Goal: Transaction & Acquisition: Purchase product/service

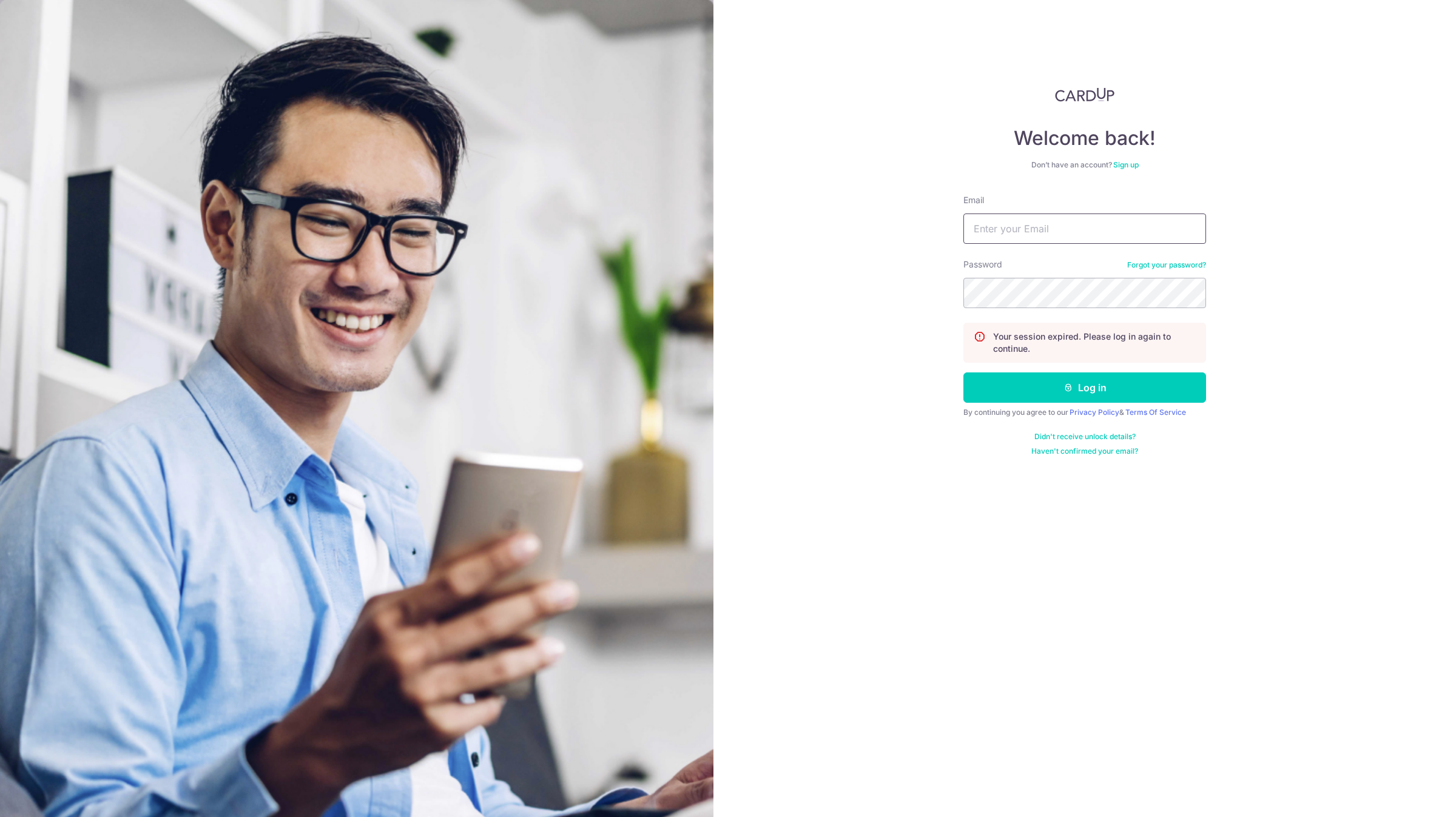
click at [1065, 225] on input "Email" at bounding box center [1084, 229] width 242 height 30
type input "account@elitesprings.com"
click at [963, 373] on button "Log in" at bounding box center [1084, 388] width 242 height 30
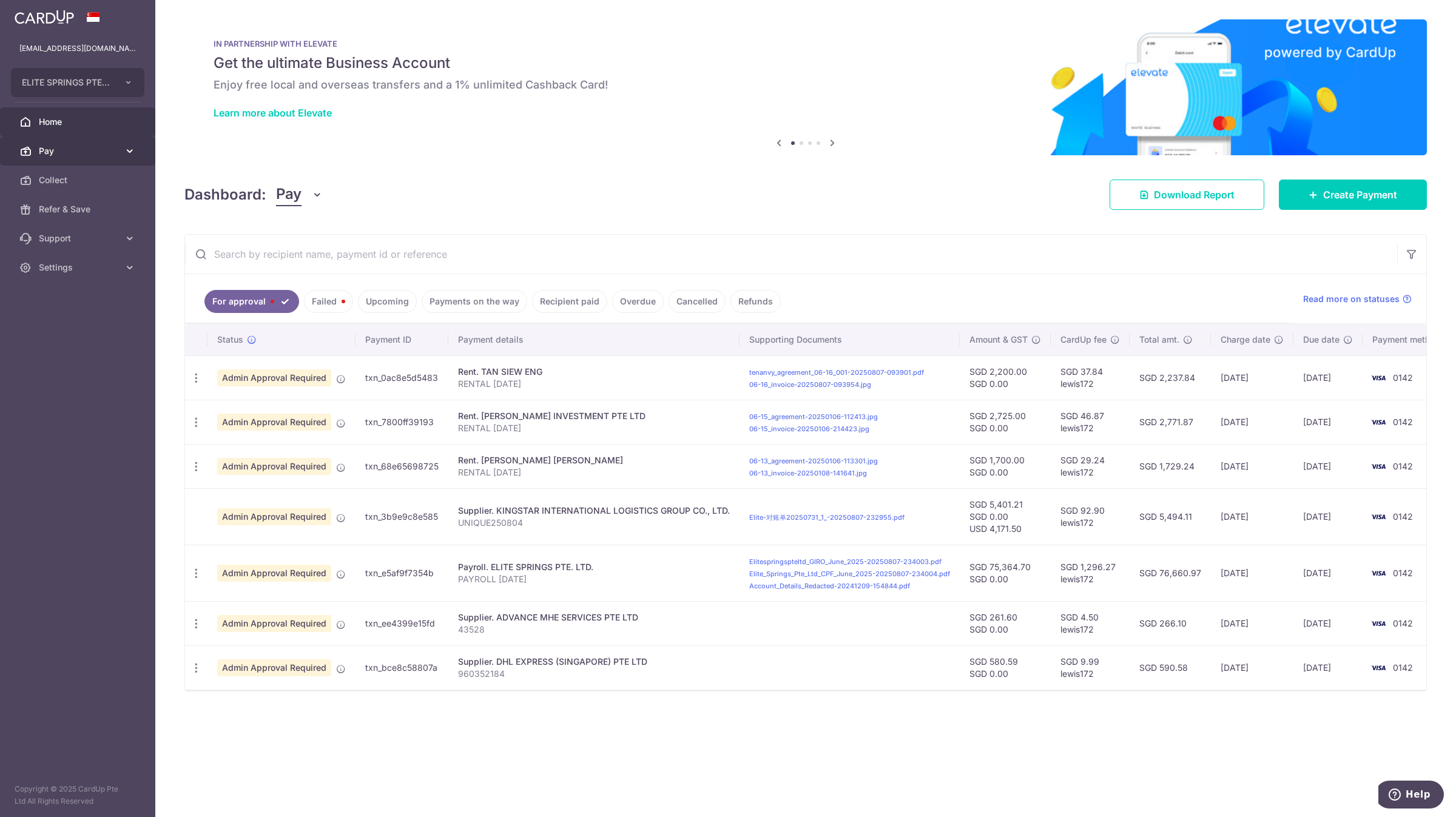
click at [101, 149] on span "Pay" at bounding box center [79, 151] width 80 height 12
click at [105, 188] on link "Payments" at bounding box center [78, 180] width 155 height 29
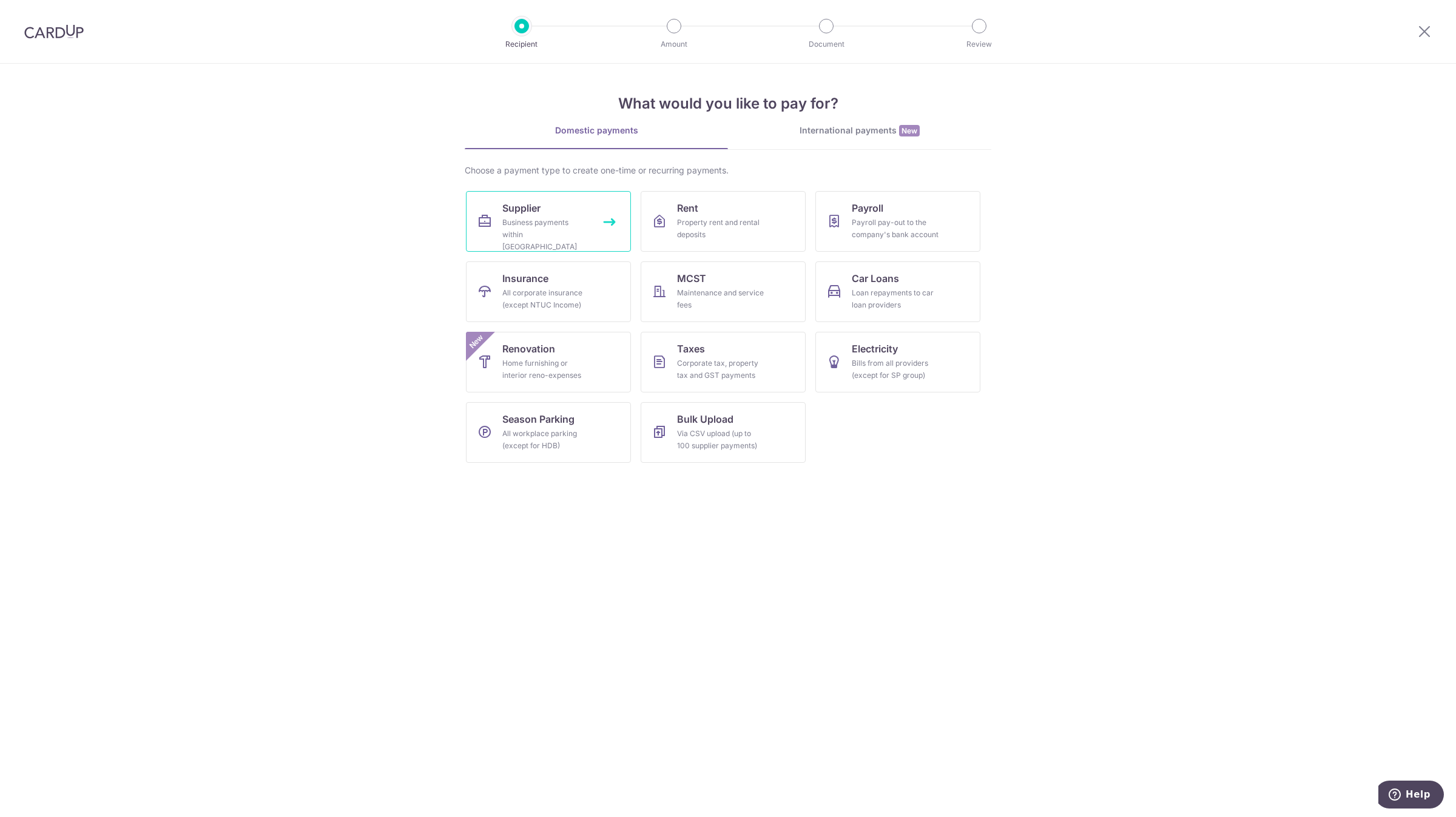
click at [526, 245] on link "Supplier Business payments within Singapore" at bounding box center [548, 222] width 165 height 60
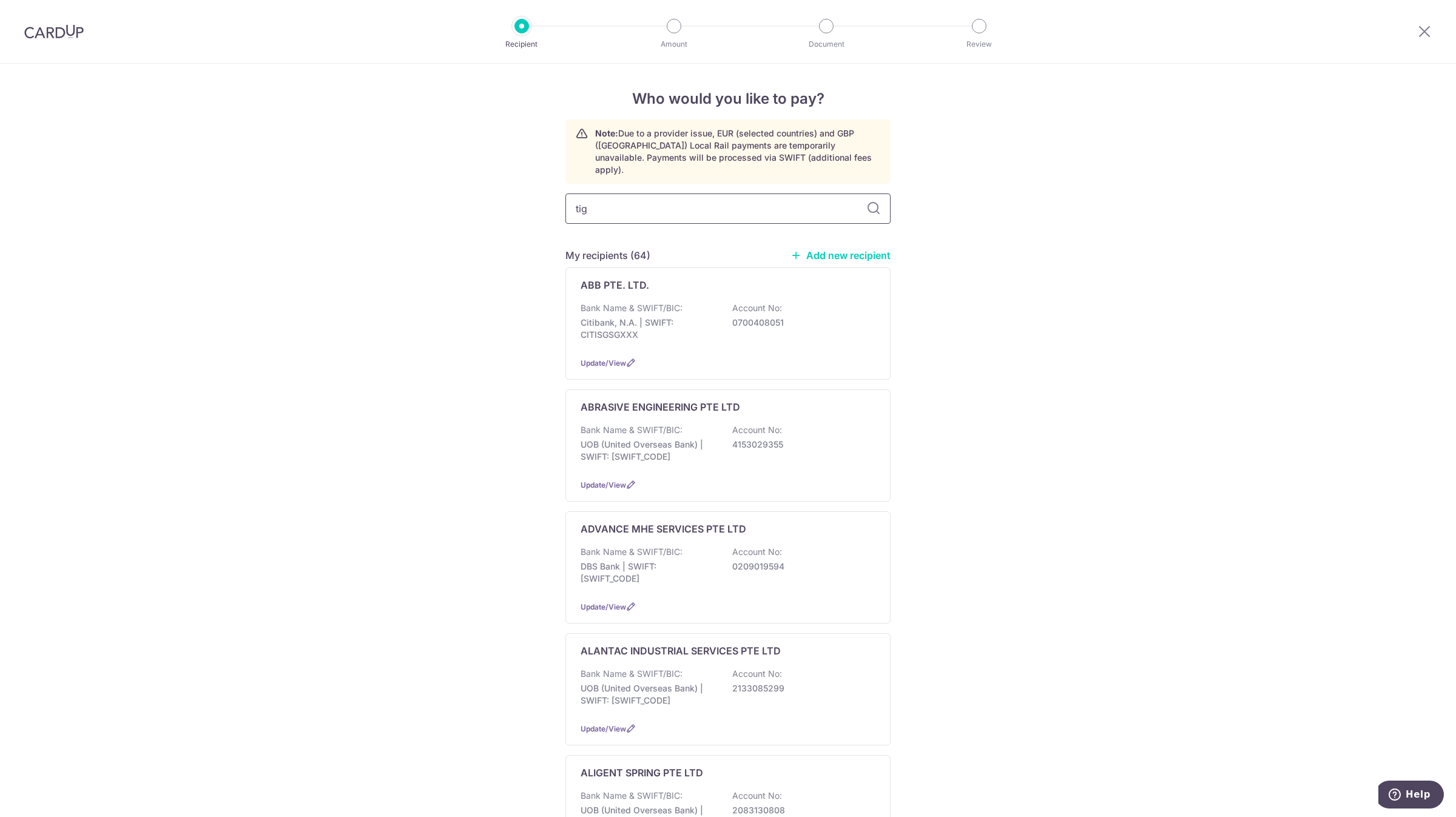
type input "tiger"
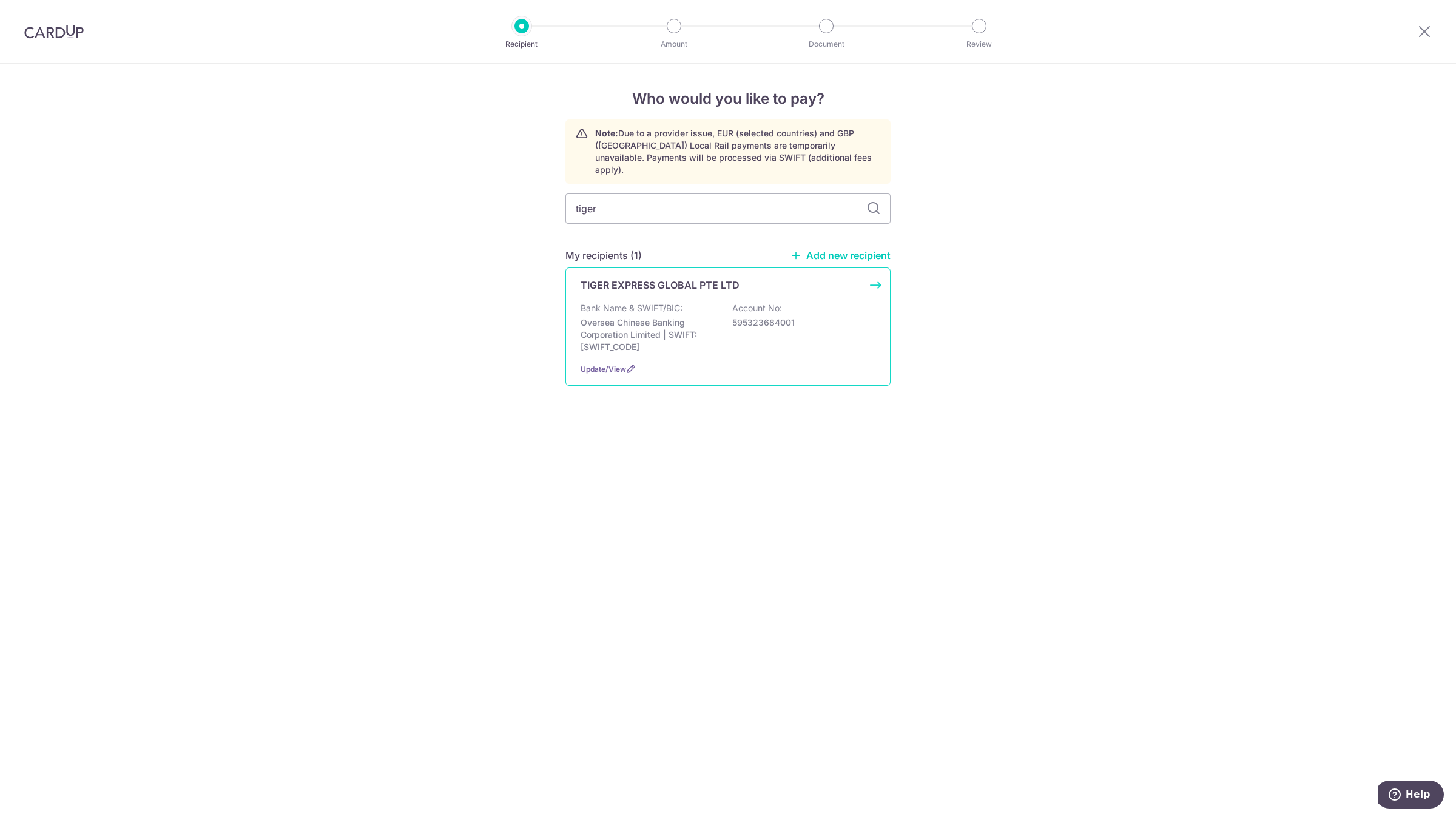
click at [689, 284] on div "TIGER EXPRESS GLOBAL PTE LTD Bank Name & SWIFT/BIC: Oversea Chinese Banking Cor…" at bounding box center [727, 327] width 325 height 118
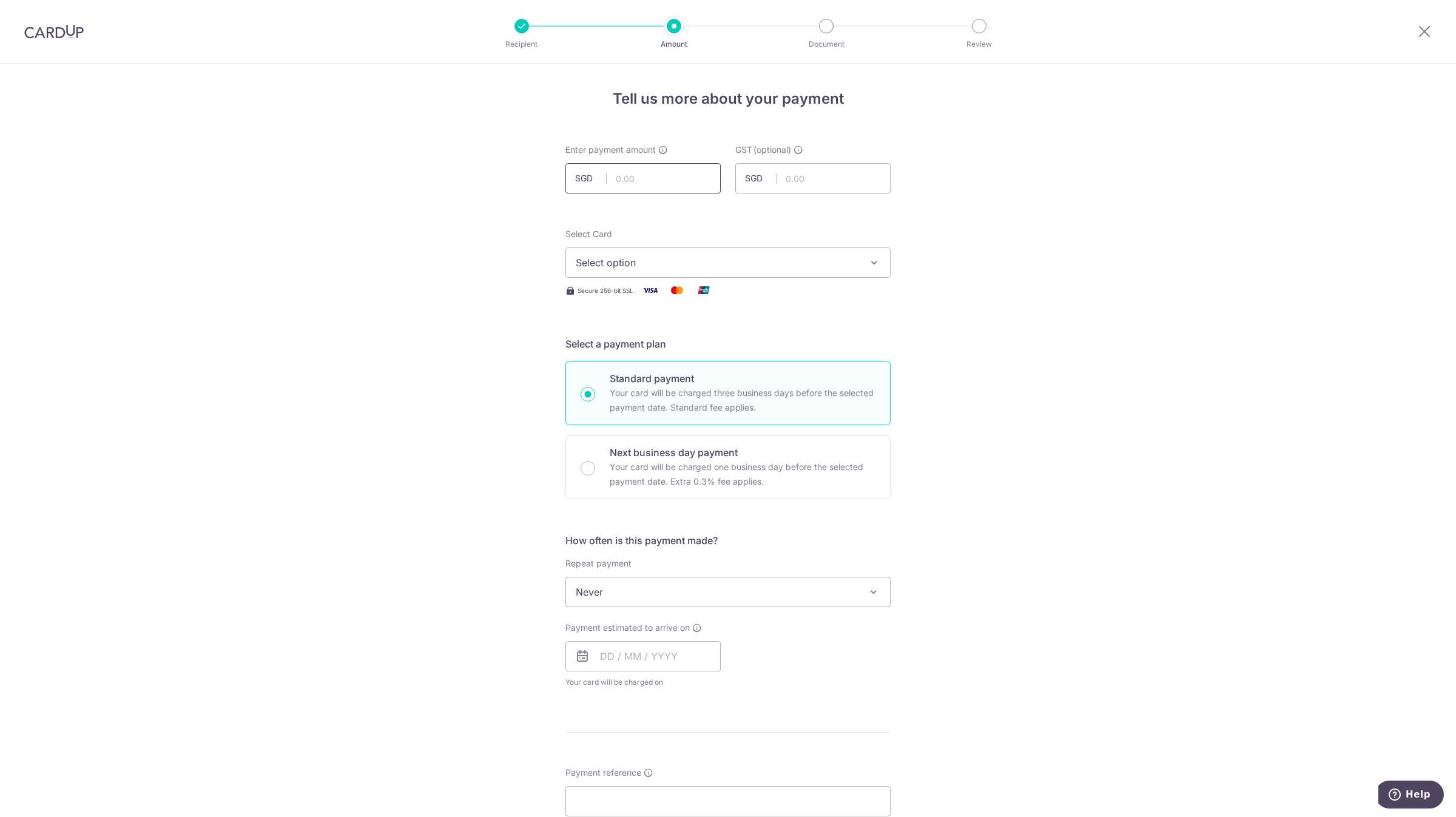
click at [646, 177] on input "text" at bounding box center [643, 178] width 155 height 30
click at [618, 174] on input "text" at bounding box center [643, 178] width 155 height 30
type input "2,197.44"
click at [804, 177] on input "text" at bounding box center [813, 178] width 155 height 30
type input "0.00"
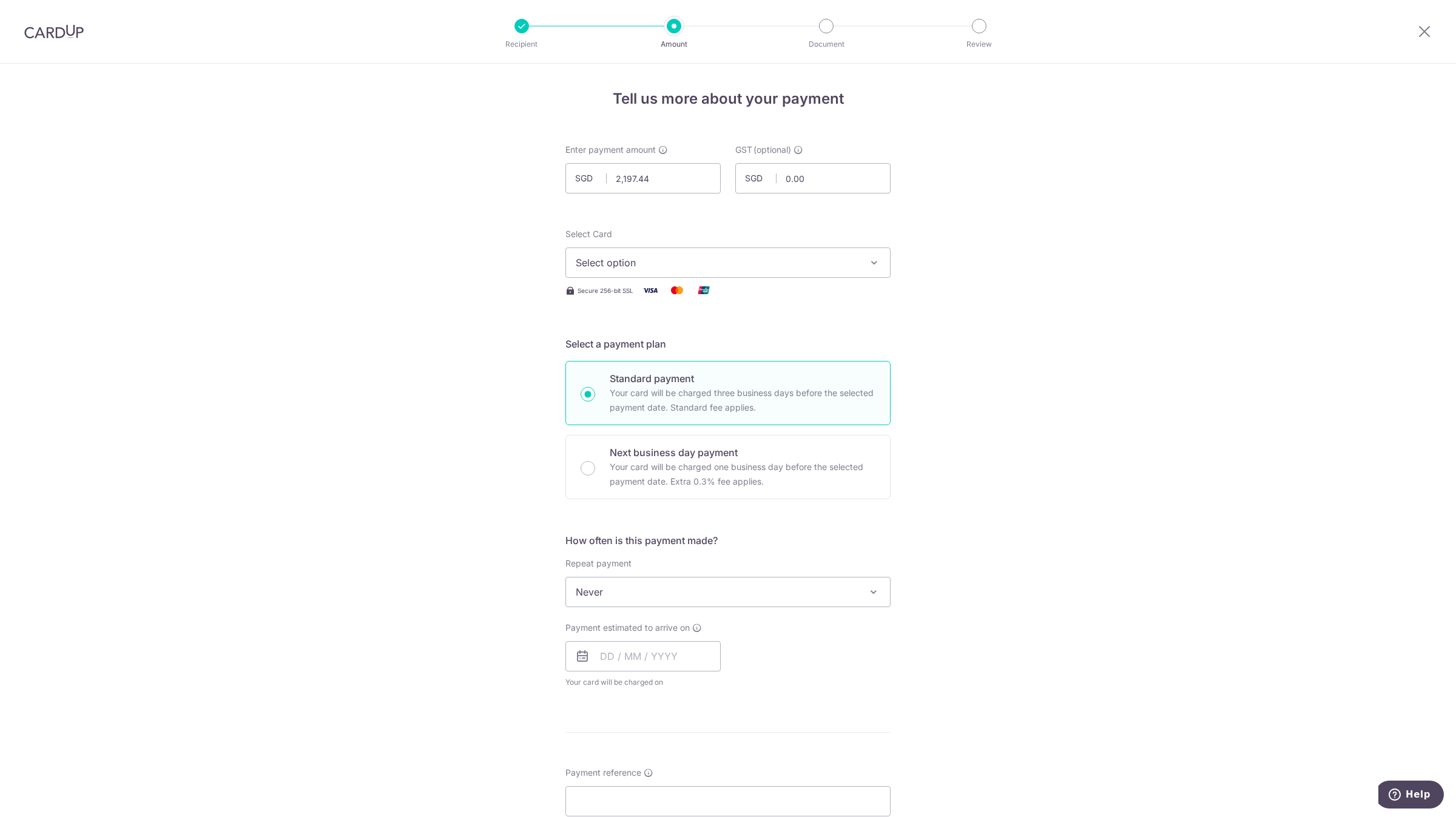
click at [703, 273] on button "Select option" at bounding box center [727, 263] width 325 height 30
click at [705, 342] on span "**** 0142" at bounding box center [727, 350] width 304 height 14
click at [512, 391] on div "Tell us more about your payment Enter payment amount SGD 2,197.44 2197.44 GST (…" at bounding box center [728, 653] width 1456 height 1179
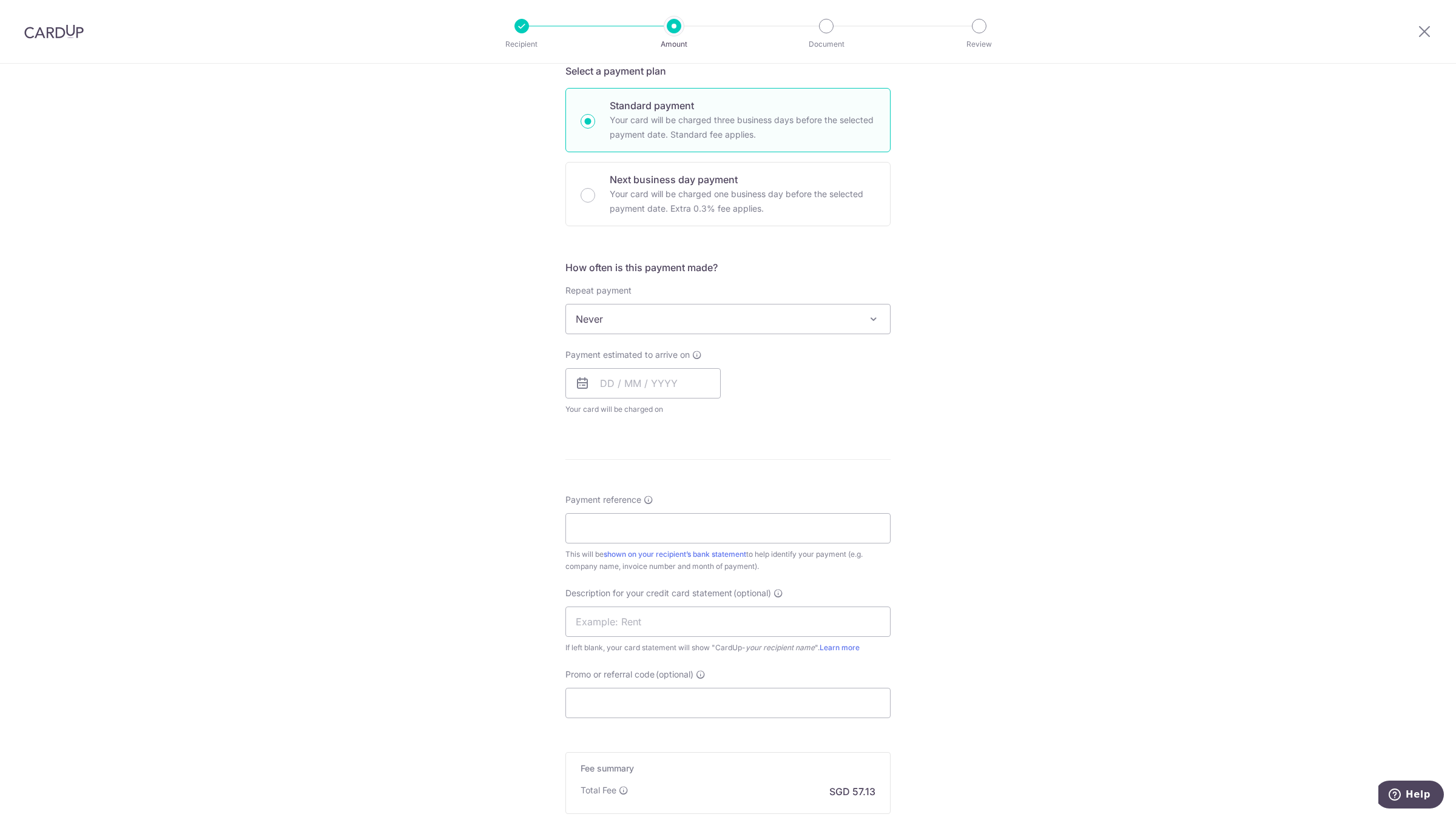
click at [653, 367] on div "Payment estimated to arrive on Your card will be charged on for the first payme…" at bounding box center [643, 383] width 155 height 67
click at [660, 385] on input "text" at bounding box center [643, 383] width 155 height 30
click at [683, 517] on link "14" at bounding box center [687, 519] width 20 height 20
type input "14/08/2025"
click at [454, 486] on div "Tell us more about your payment Enter payment amount SGD 2,197.44 2197.44 GST (…" at bounding box center [728, 381] width 1456 height 1179
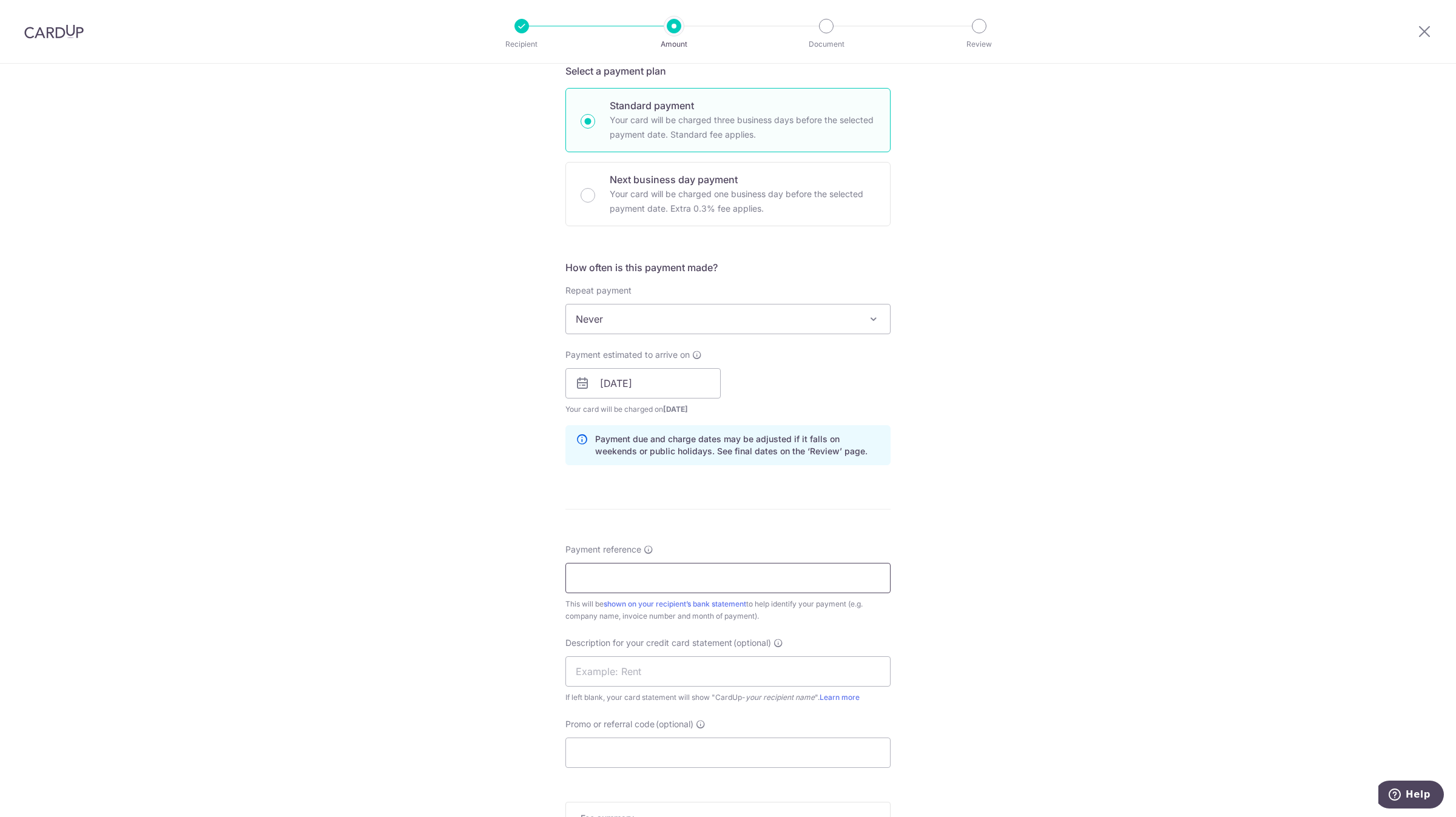
click at [603, 574] on input "Payment reference" at bounding box center [727, 578] width 325 height 30
drag, startPoint x: 633, startPoint y: 583, endPoint x: 484, endPoint y: 585, distance: 149.0
click at [484, 585] on div "Tell us more about your payment Enter payment amount SGD 2,197.44 2197.44 GST (…" at bounding box center [728, 405] width 1456 height 1228
type input "MAY-JUL INVOICES"
type input "TIGER MAY-JUL25"
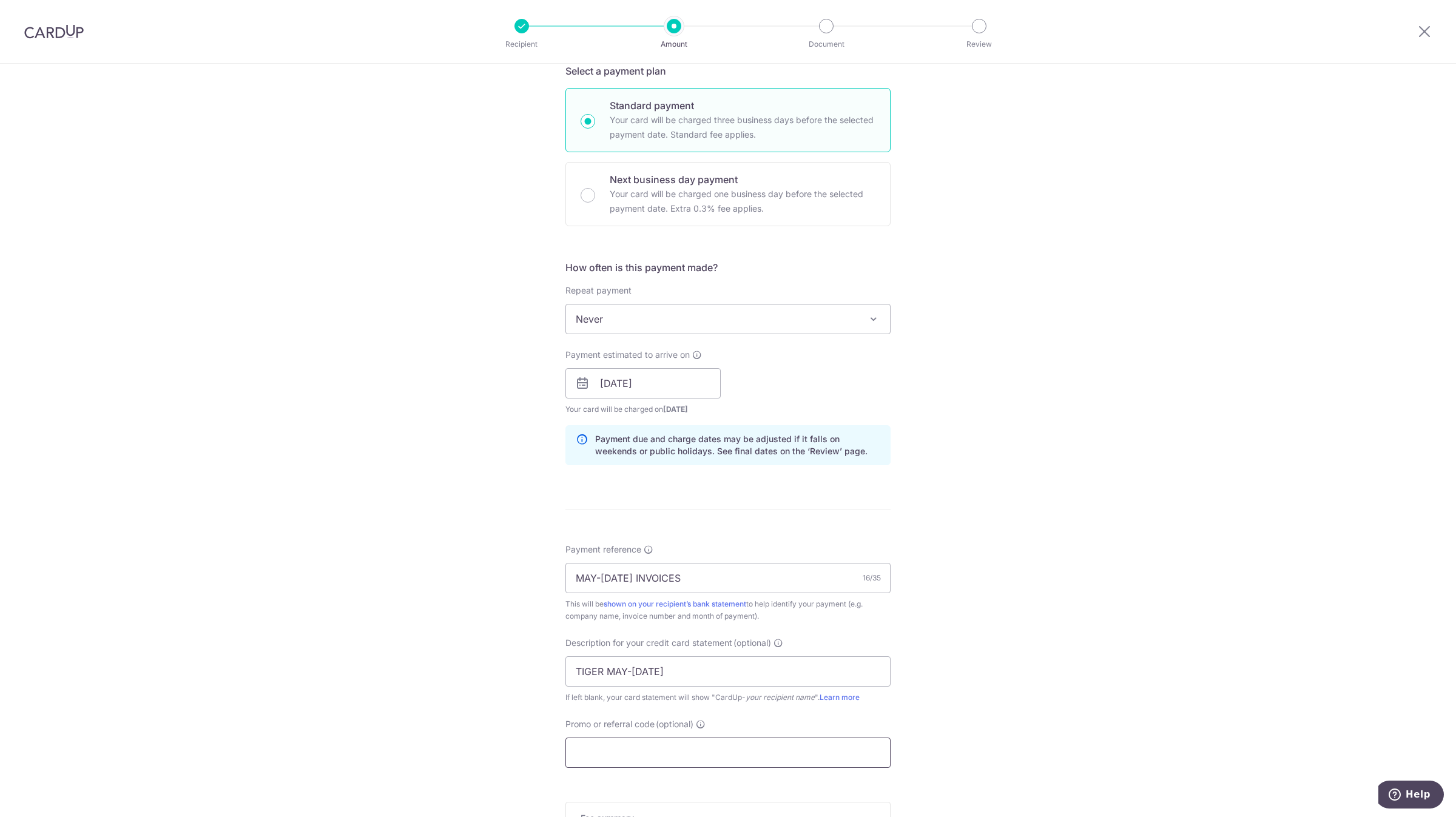
click at [614, 745] on input "Promo or referral code (optional)" at bounding box center [727, 753] width 325 height 30
type input "lewis172"
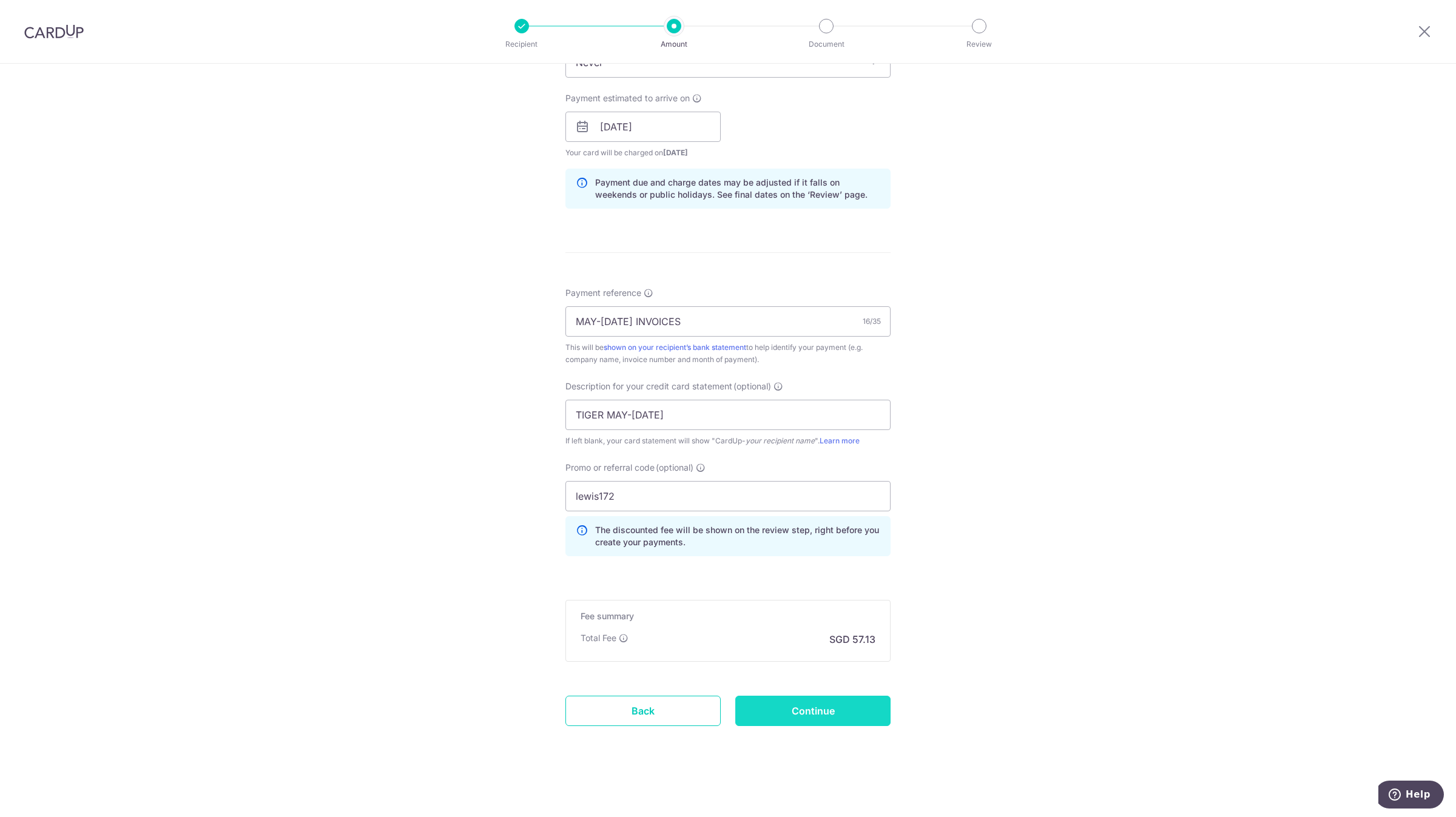
click at [791, 703] on input "Continue" at bounding box center [813, 711] width 155 height 30
type input "Create Schedule"
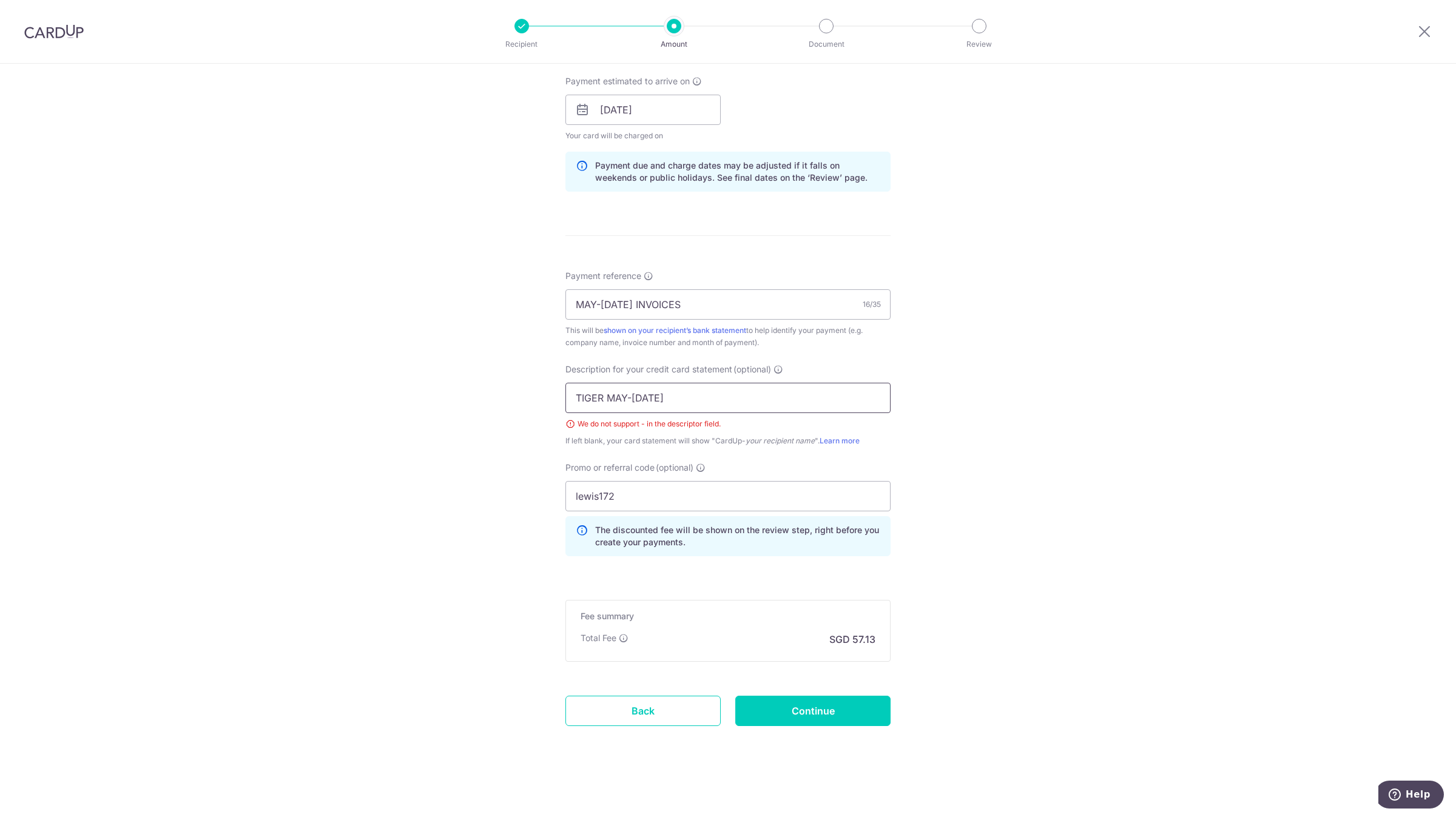
click at [628, 392] on input "TIGER MAY-JUL25" at bounding box center [727, 398] width 325 height 30
type input "TIGER MAYJUL25"
click at [779, 715] on input "Continue" at bounding box center [813, 711] width 155 height 30
type input "Create Schedule"
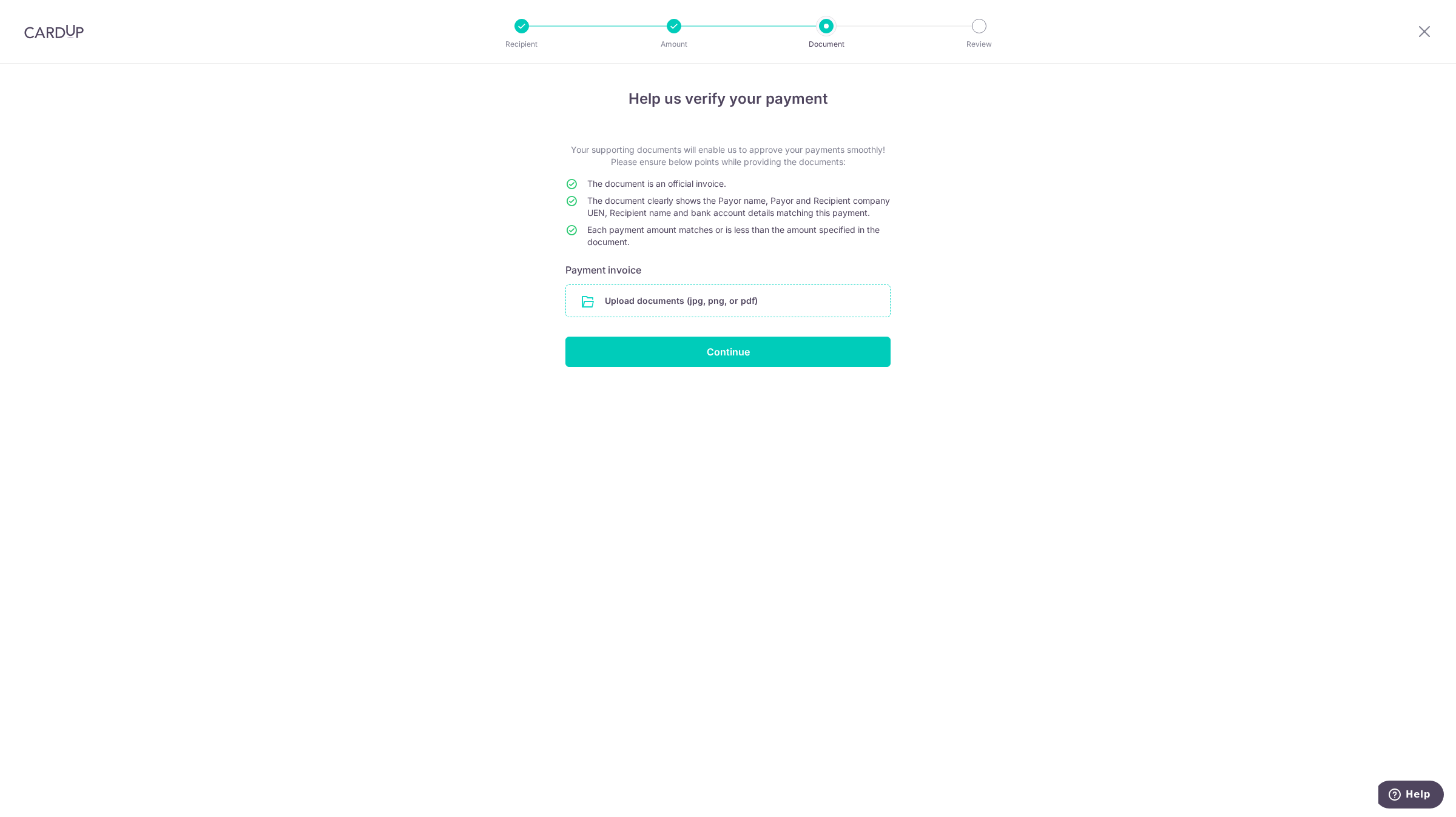
click at [726, 312] on input "file" at bounding box center [727, 301] width 324 height 32
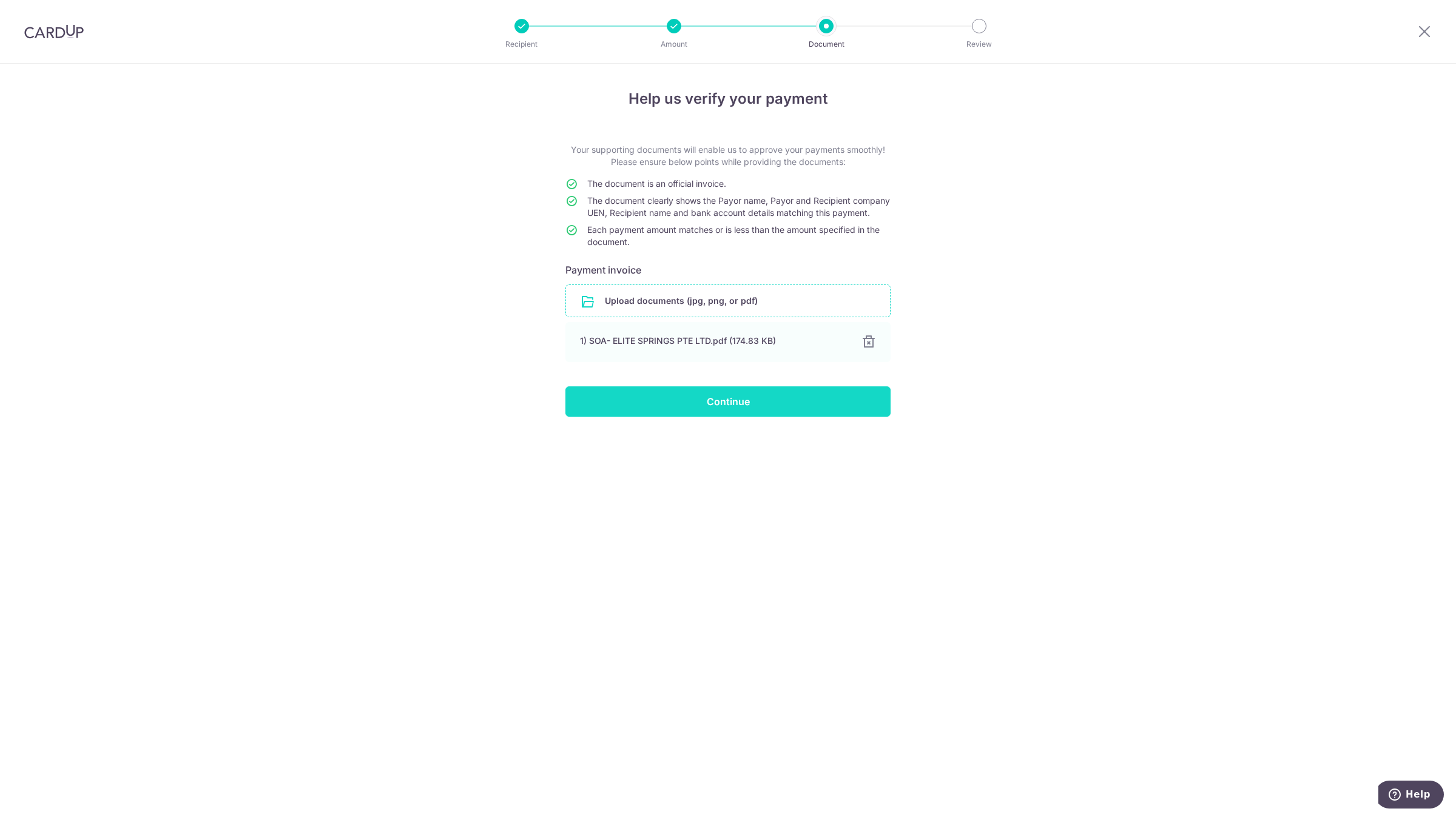
click at [610, 417] on input "Continue" at bounding box center [727, 402] width 325 height 30
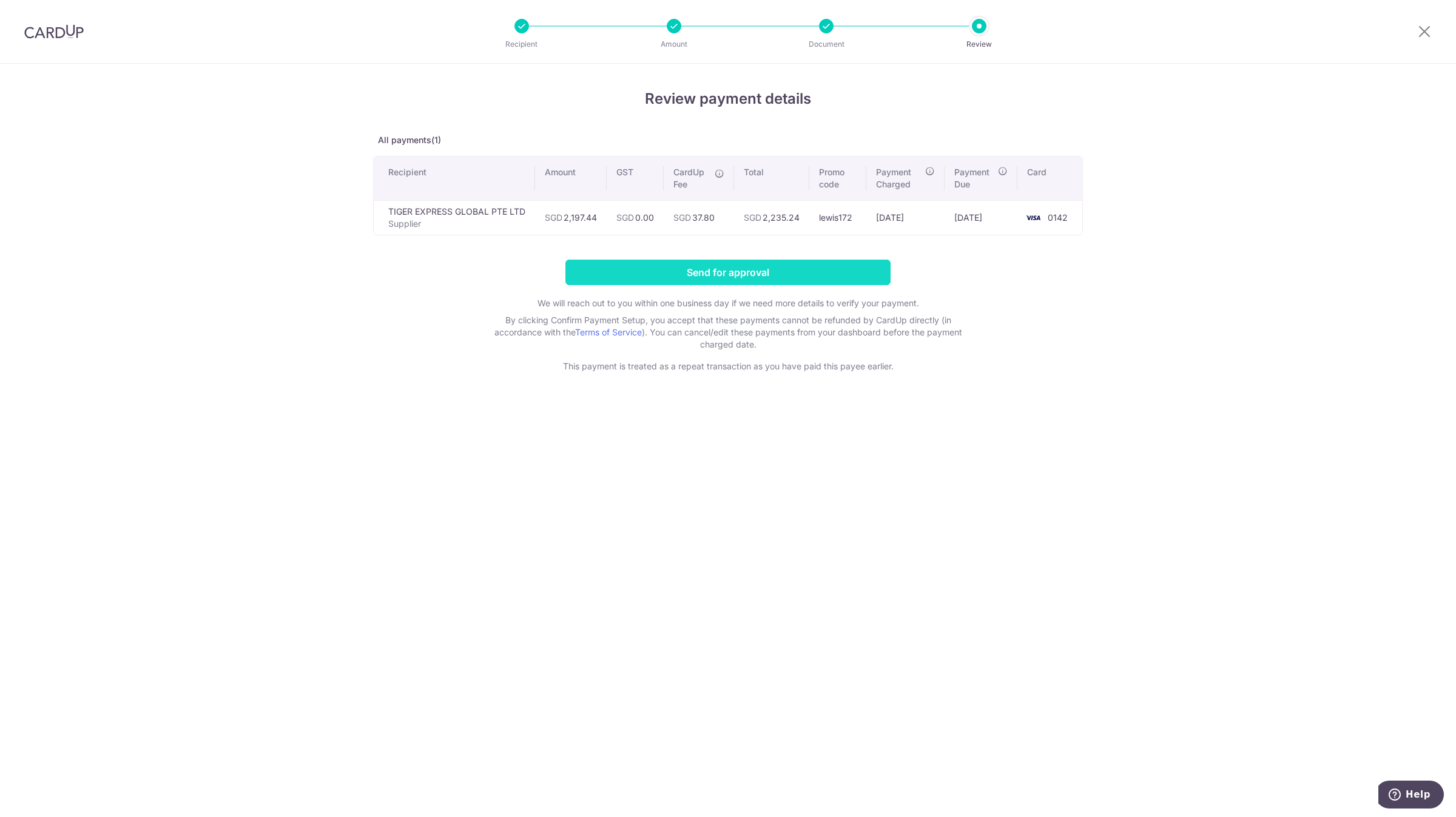
click at [651, 276] on input "Send for approval" at bounding box center [727, 272] width 325 height 26
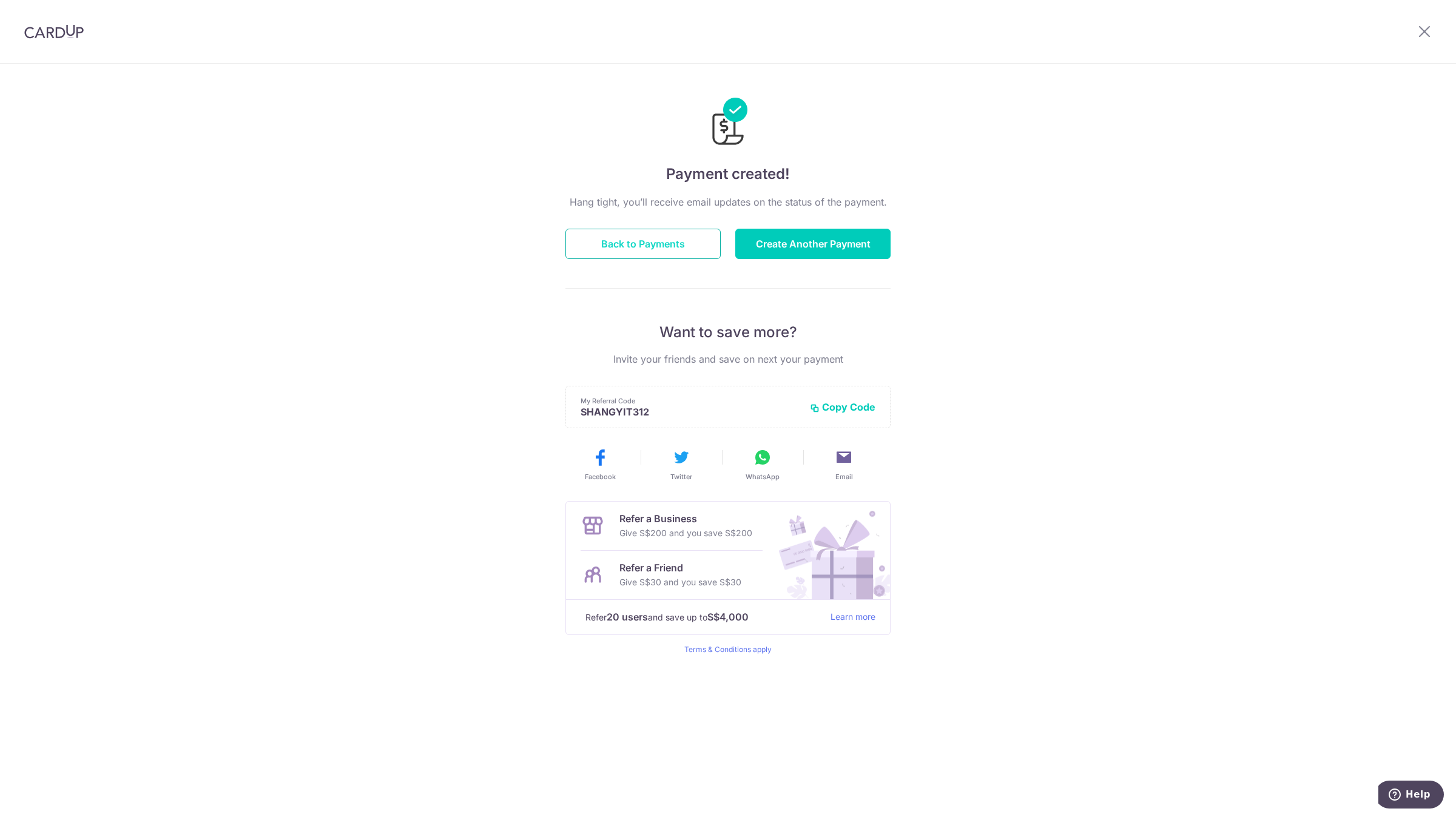
click at [660, 241] on button "Back to Payments" at bounding box center [643, 244] width 155 height 30
